Goal: Information Seeking & Learning: Learn about a topic

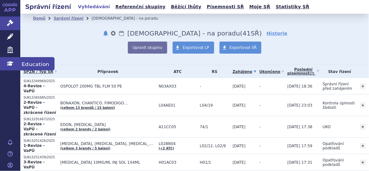
click at [10, 61] on icon at bounding box center [10, 63] width 6 height 4
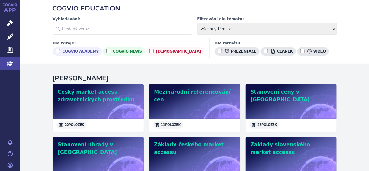
scroll to position [31, 0]
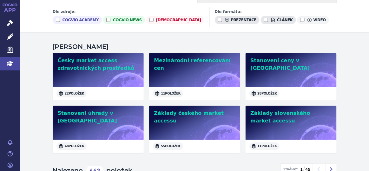
click at [300, 19] on input "video" at bounding box center [302, 20] width 4 height 4
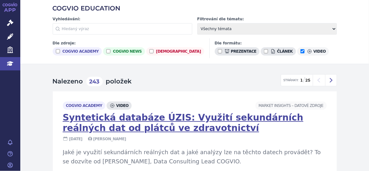
click at [300, 50] on input "video" at bounding box center [302, 51] width 4 height 4
checkbox input "false"
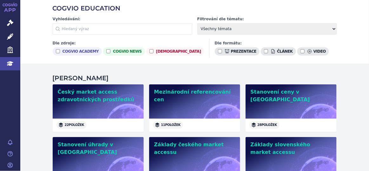
click at [346, 55] on div "COGVIO EDUCATION Vyhledávání: Filtrování dle tématu: Všechny témata COGVIO Prod…" at bounding box center [194, 32] width 349 height 64
